Goal: Use online tool/utility: Utilize a website feature to perform a specific function

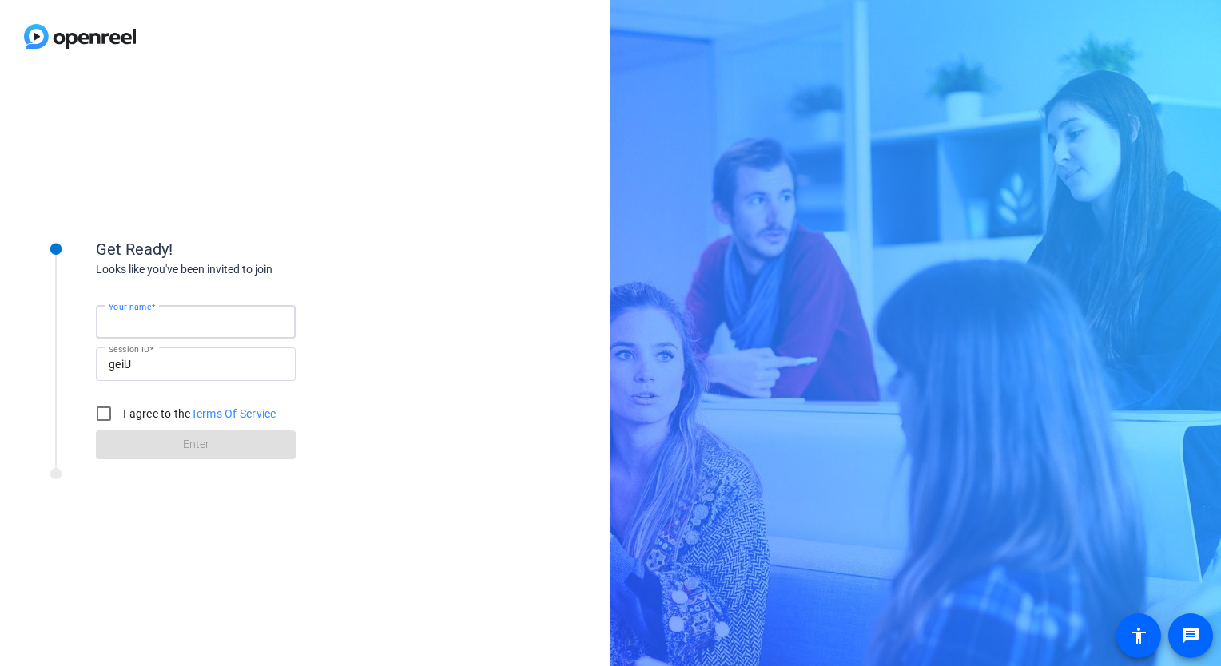
click at [195, 320] on input "Your name" at bounding box center [196, 321] width 174 height 19
type input "[PERSON_NAME]"
click at [97, 421] on input "I agree to the Terms Of Service" at bounding box center [104, 414] width 32 height 32
checkbox input "true"
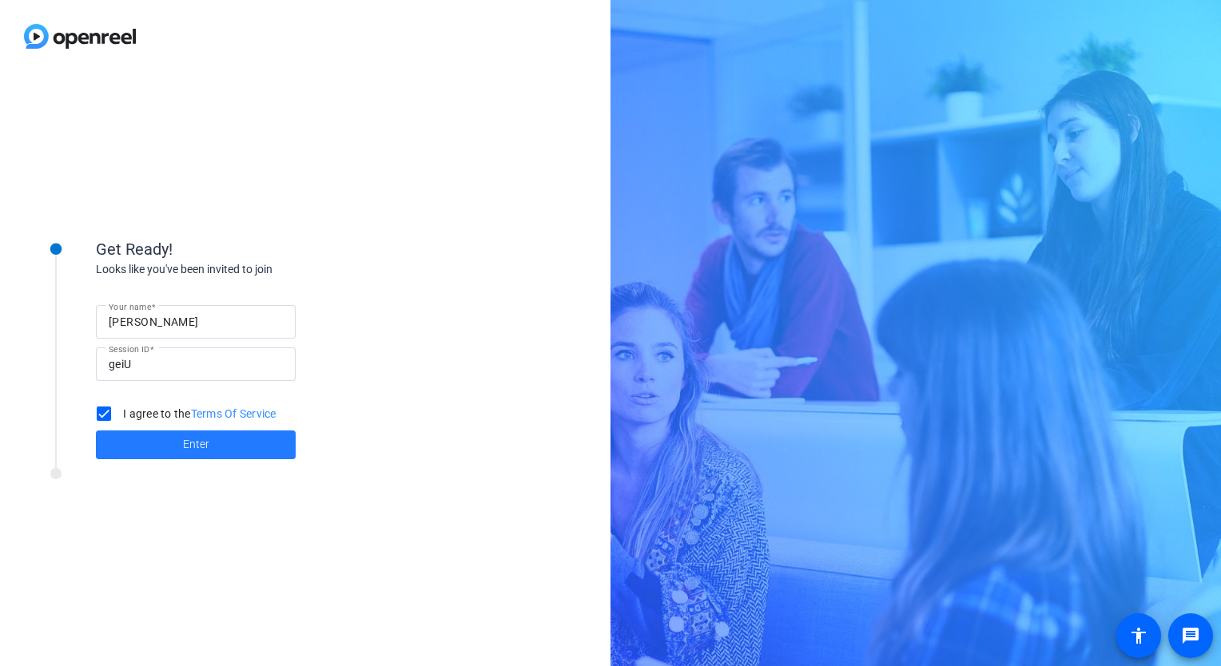
click at [169, 453] on span at bounding box center [196, 445] width 200 height 38
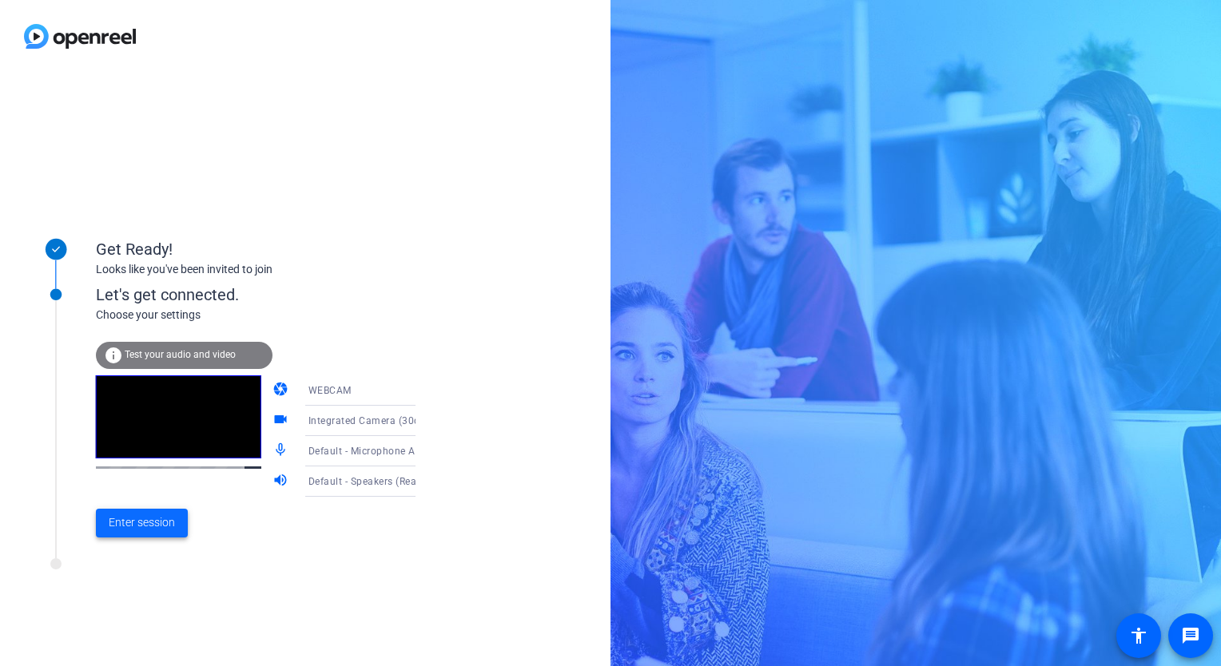
click at [157, 529] on span "Enter session" at bounding box center [142, 523] width 66 height 17
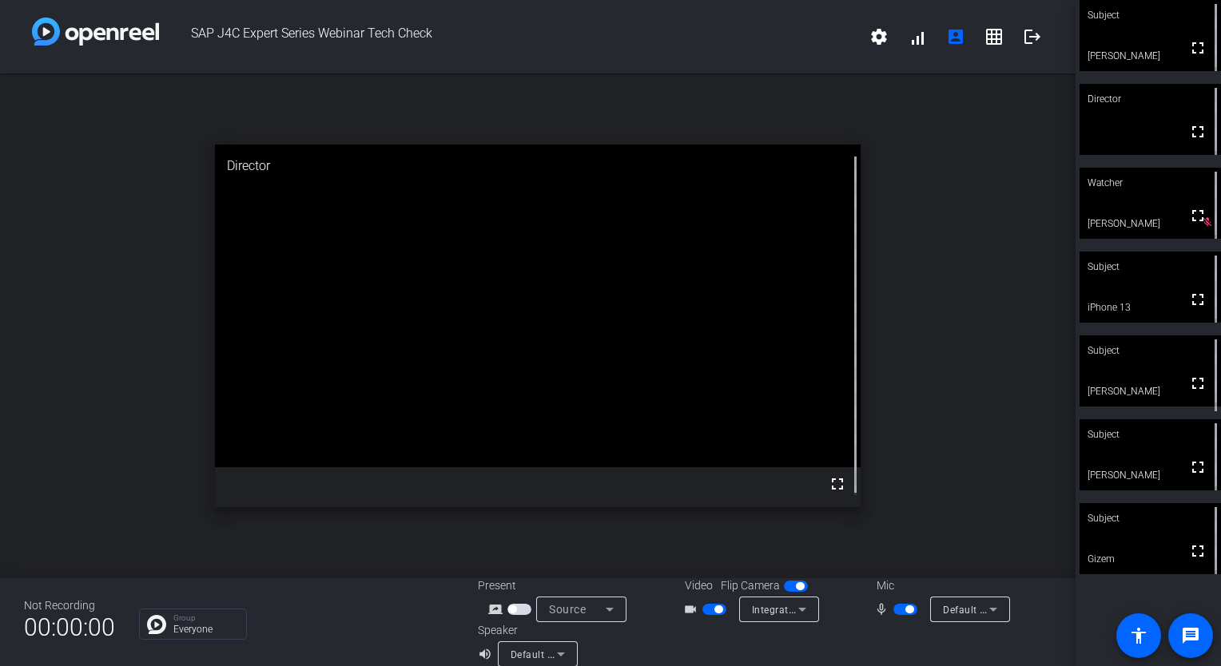
click at [714, 612] on span "button" at bounding box center [718, 610] width 8 height 8
click at [895, 612] on span "button" at bounding box center [905, 609] width 24 height 11
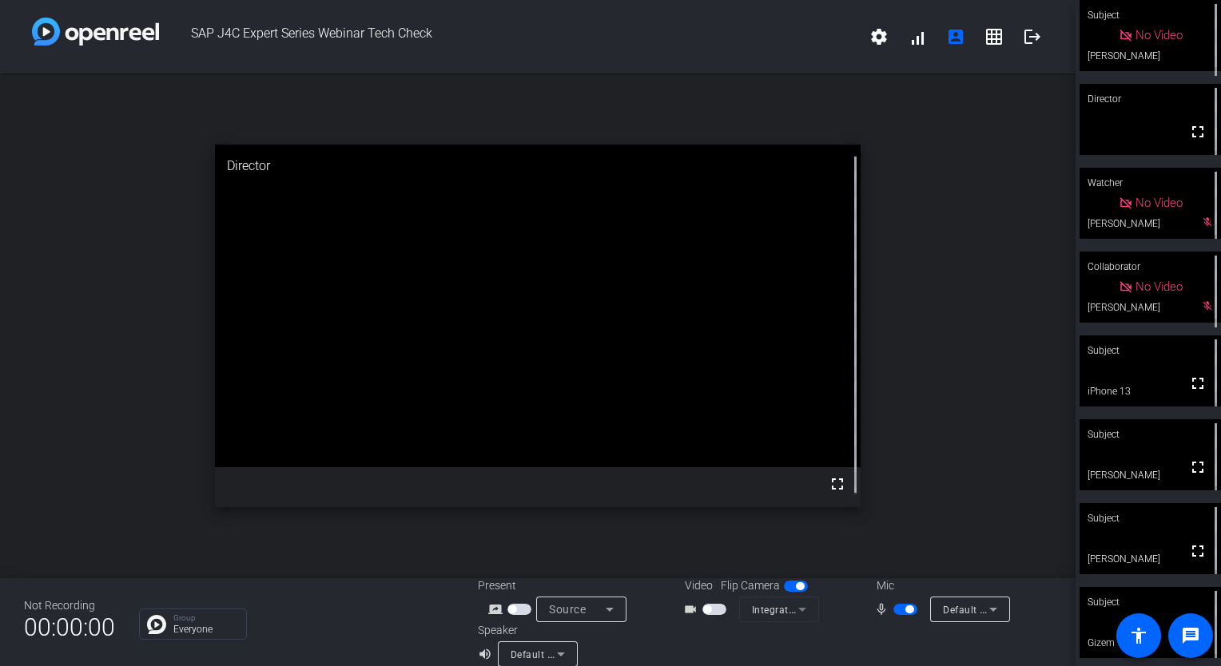
click at [893, 610] on span "button" at bounding box center [905, 609] width 24 height 11
click at [708, 611] on span "button" at bounding box center [714, 609] width 24 height 11
click at [703, 611] on span "button" at bounding box center [714, 609] width 24 height 11
click at [894, 610] on span "button" at bounding box center [898, 610] width 8 height 8
click at [714, 605] on span "button" at bounding box center [714, 609] width 24 height 11
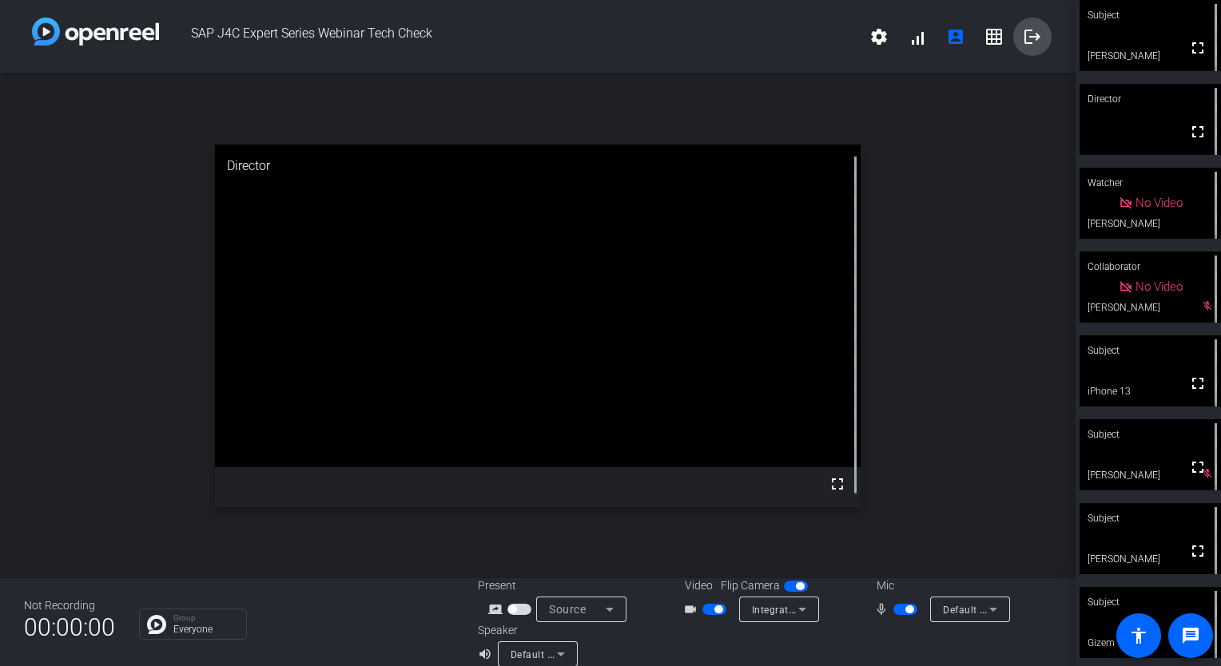
click at [1024, 42] on mat-icon "logout" at bounding box center [1032, 36] width 19 height 19
